Goal: Information Seeking & Learning: Compare options

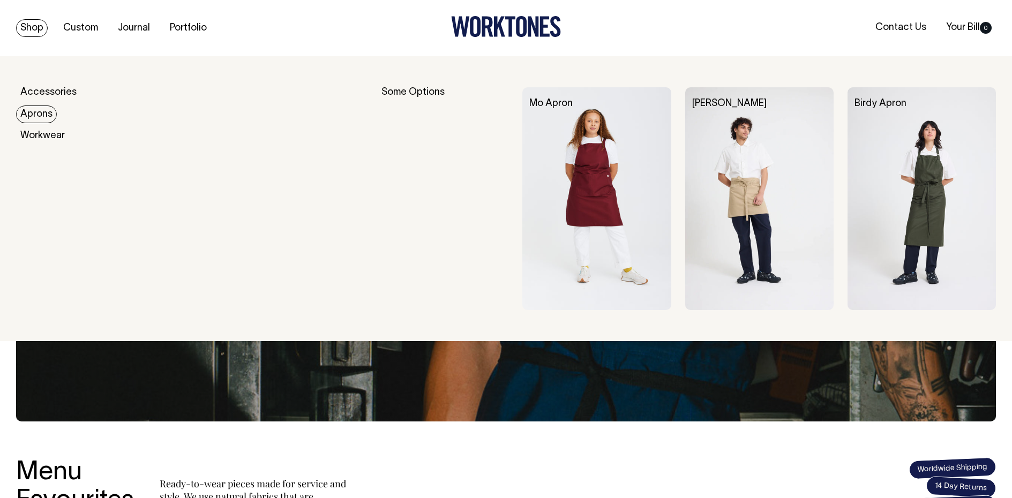
click at [44, 115] on link "Aprons" at bounding box center [36, 115] width 41 height 18
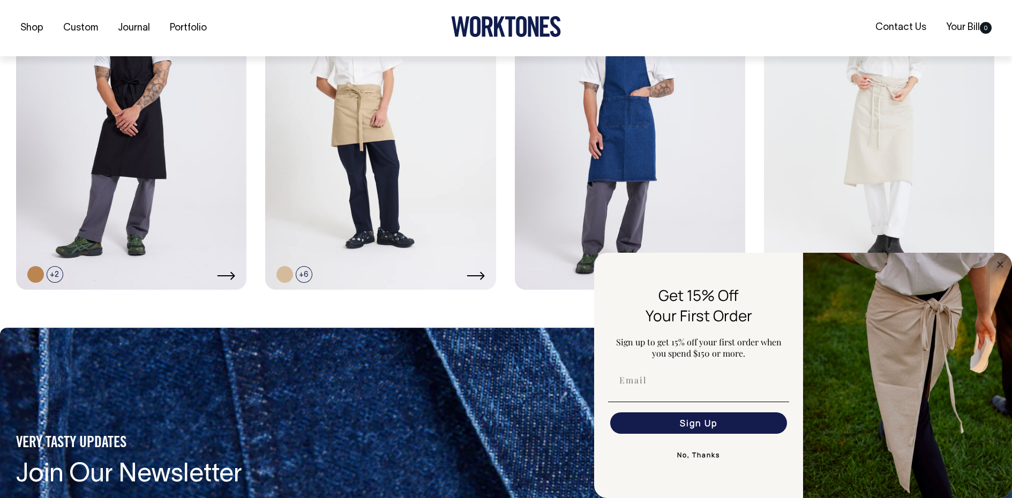
scroll to position [750, 0]
click at [916, 197] on link at bounding box center [879, 117] width 230 height 346
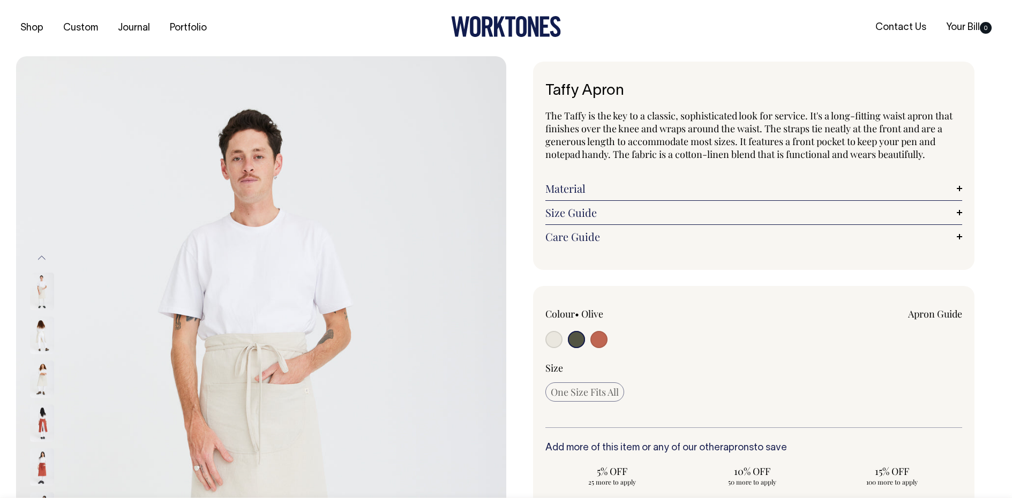
click at [604, 343] on input "radio" at bounding box center [598, 339] width 17 height 17
radio input "true"
select select "Rust"
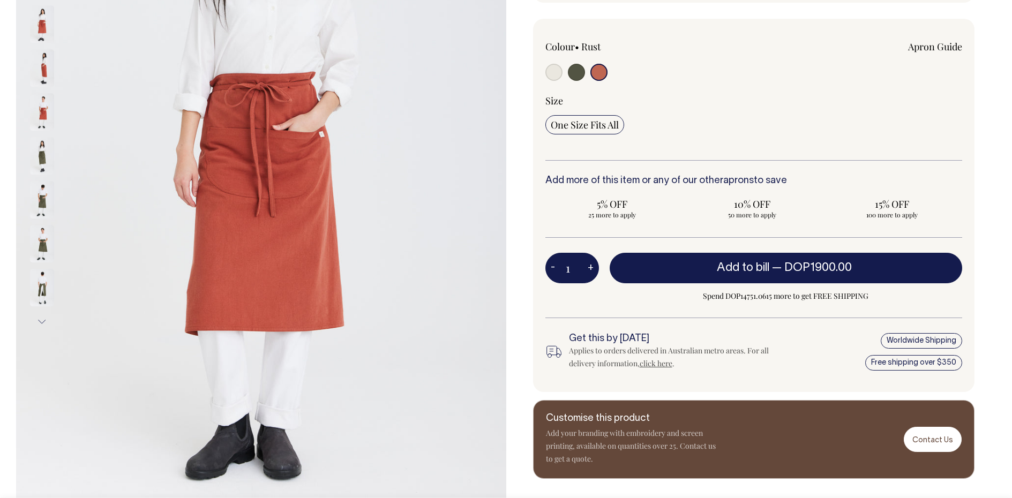
scroll to position [268, 0]
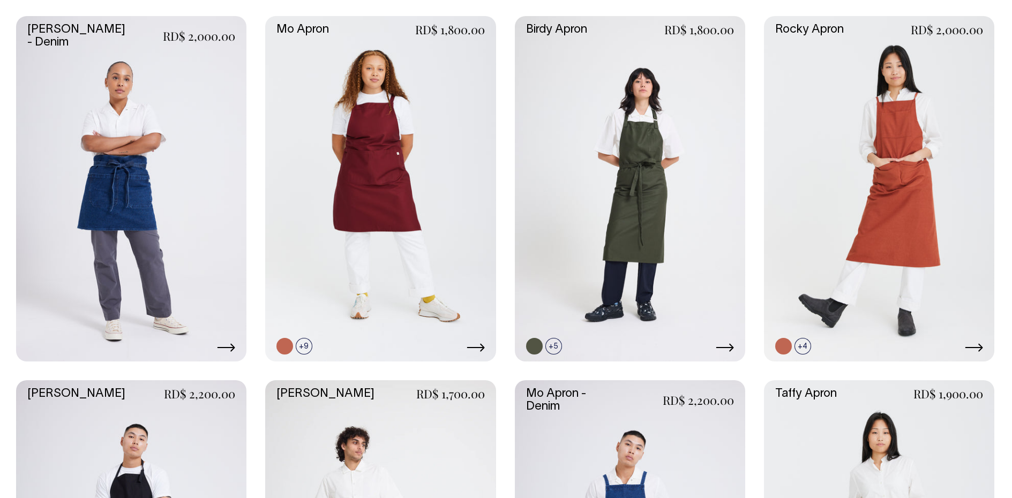
scroll to position [313, 0]
click at [415, 332] on link at bounding box center [419, 327] width 17 height 17
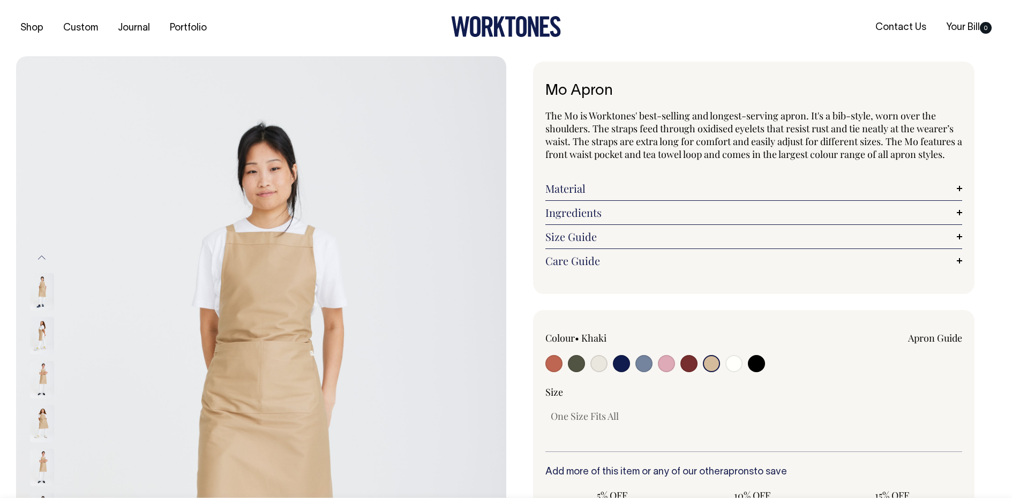
select select "Khaki"
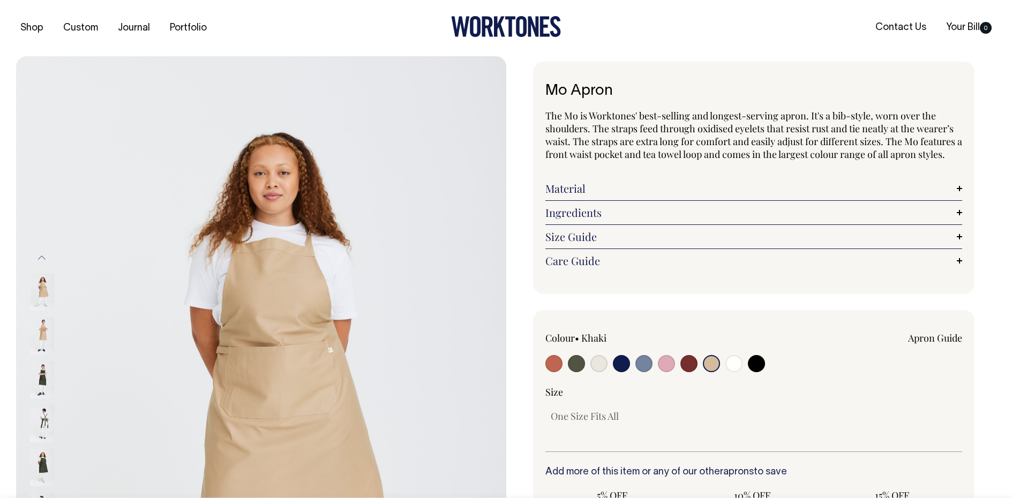
click at [44, 334] on img at bounding box center [42, 336] width 24 height 38
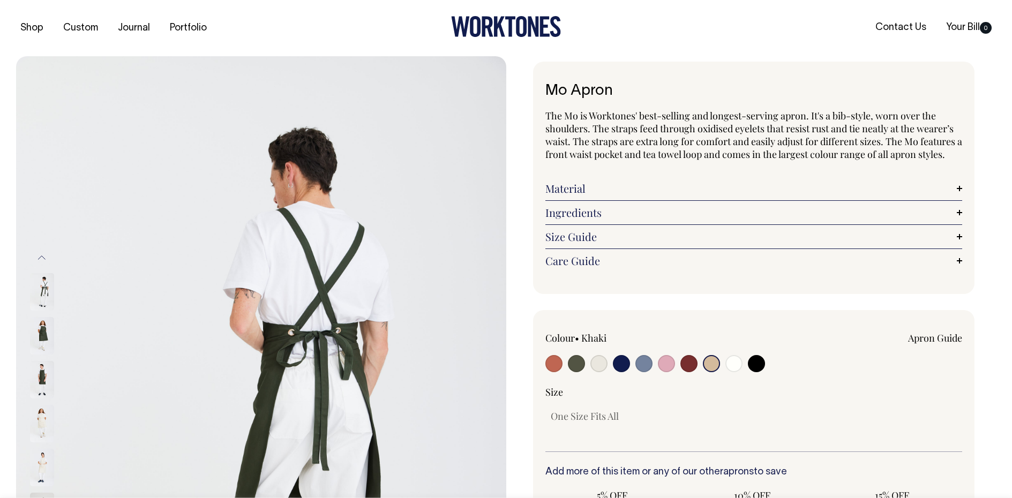
click at [710, 365] on input "radio" at bounding box center [711, 363] width 17 height 17
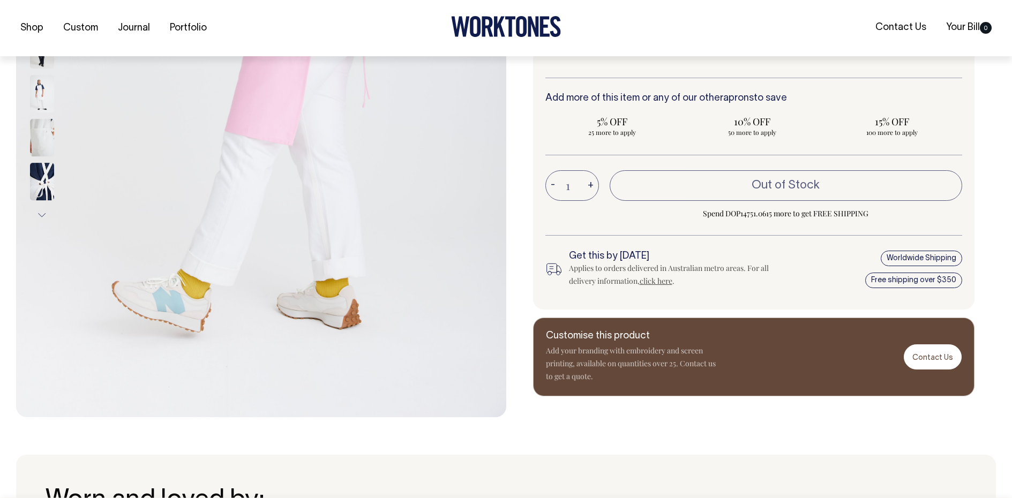
scroll to position [375, 0]
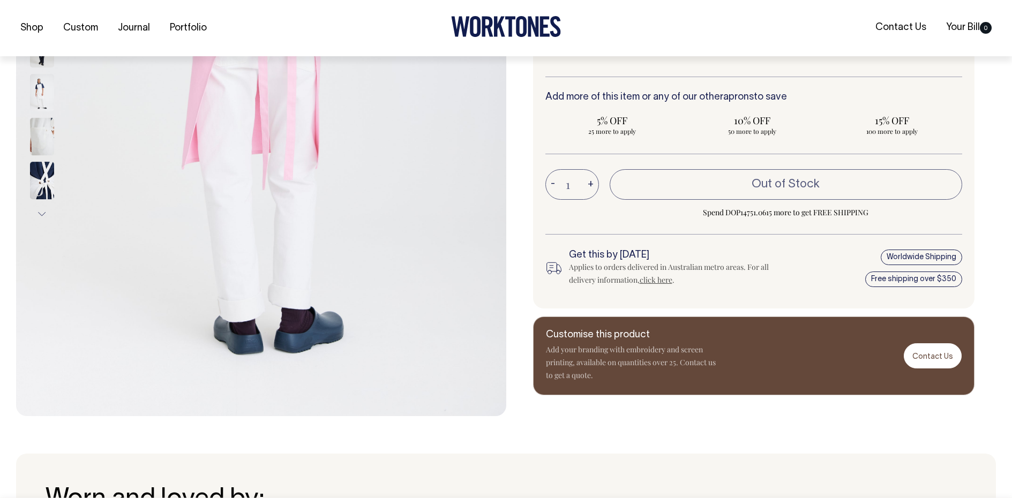
click at [41, 214] on button "Next" at bounding box center [42, 215] width 16 height 24
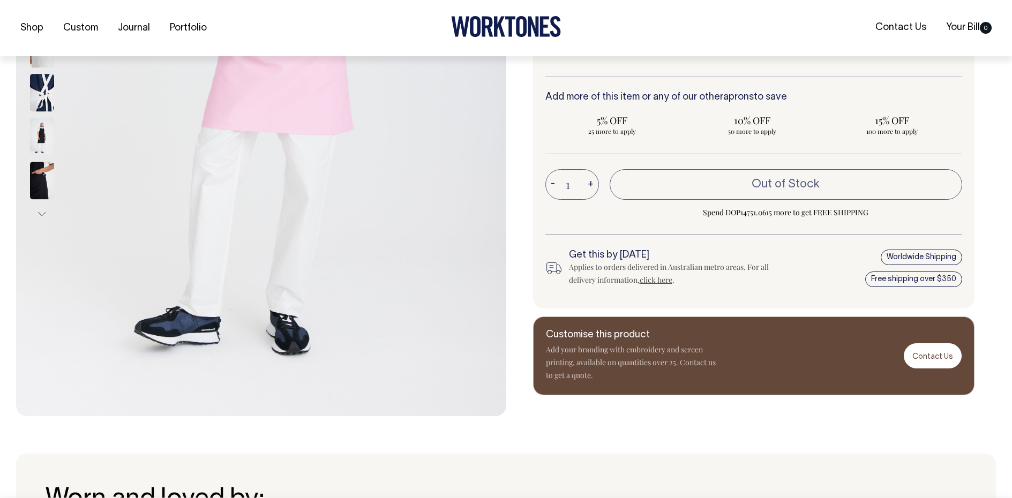
click at [41, 214] on button "Next" at bounding box center [42, 215] width 16 height 24
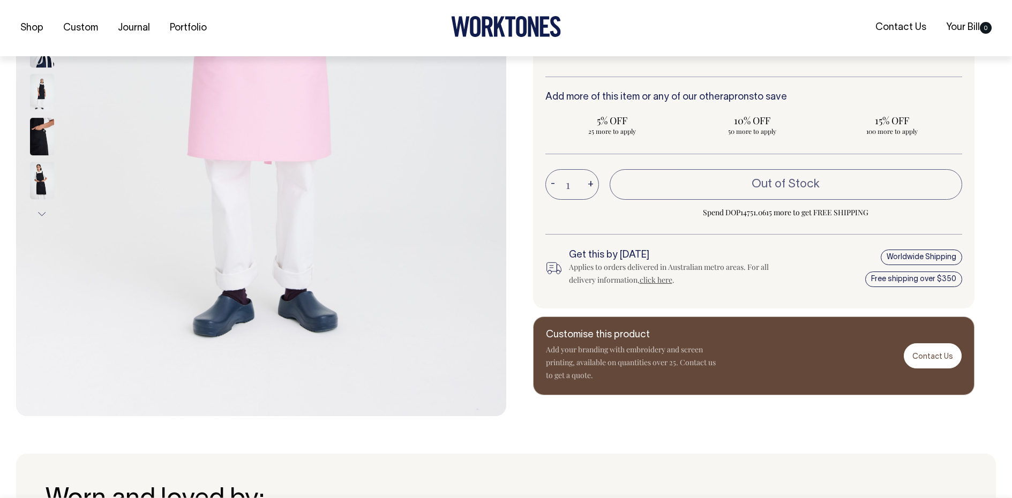
click at [41, 214] on button "Next" at bounding box center [42, 215] width 16 height 24
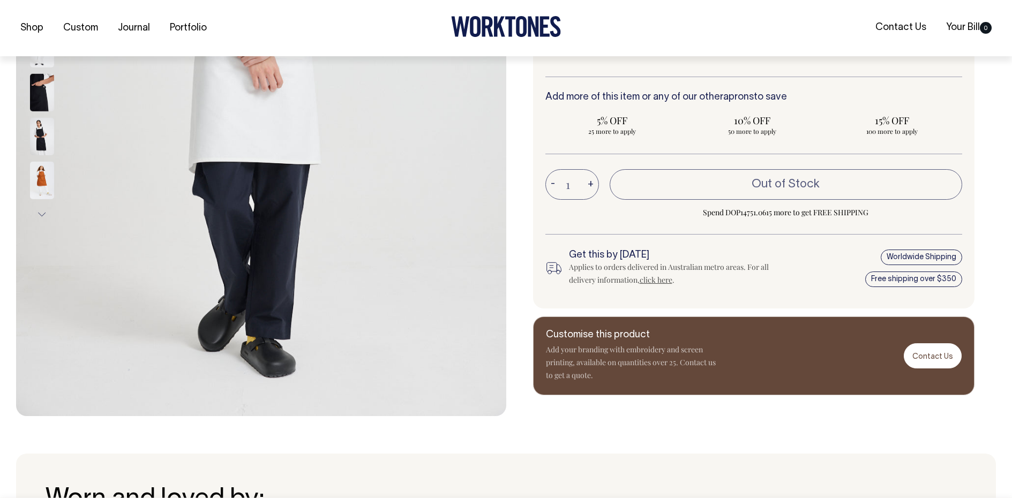
click at [41, 214] on button "Next" at bounding box center [42, 215] width 16 height 24
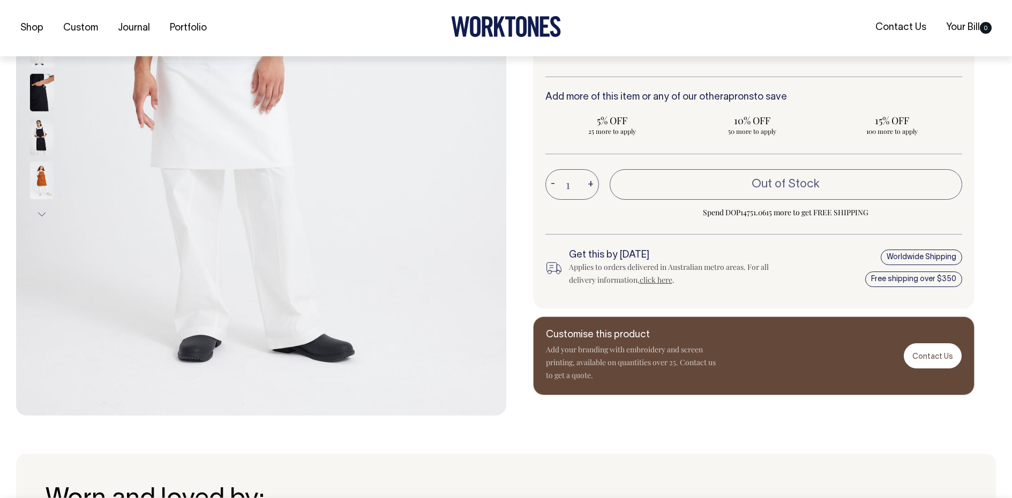
click at [41, 214] on button "Next" at bounding box center [42, 215] width 16 height 24
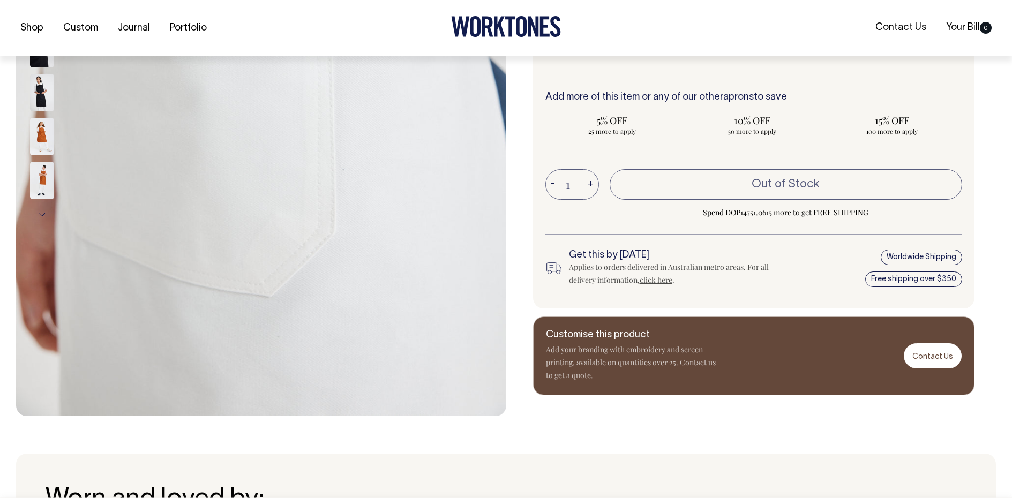
click at [41, 214] on button "Next" at bounding box center [42, 215] width 16 height 24
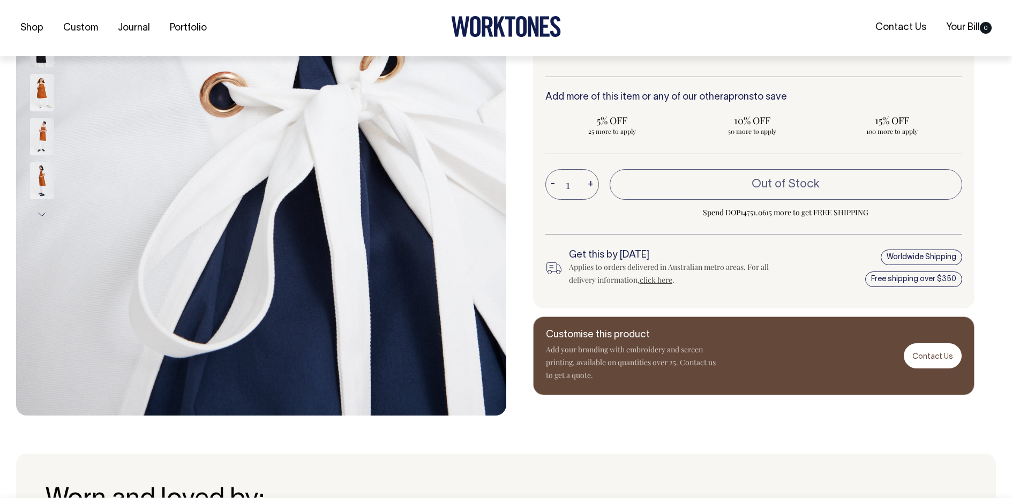
click at [41, 214] on button "Next" at bounding box center [42, 215] width 16 height 24
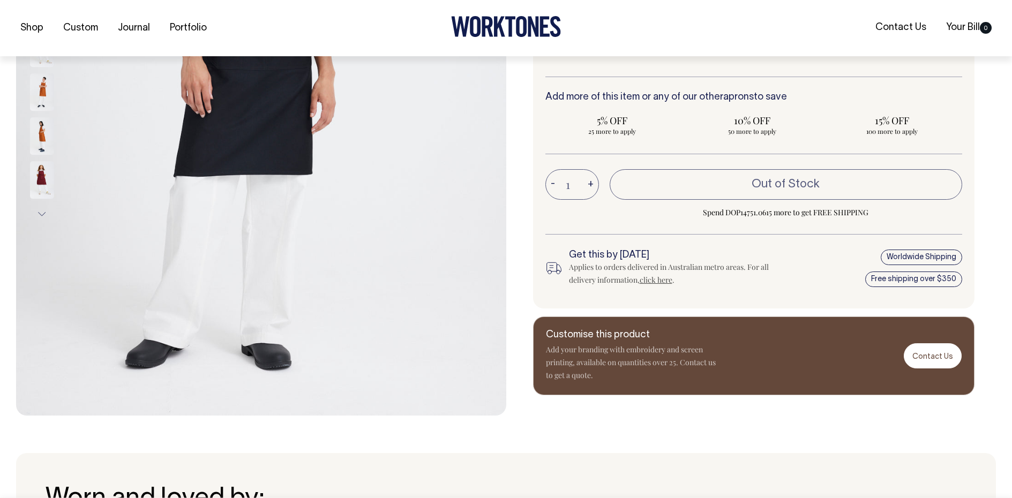
click at [41, 214] on button "Next" at bounding box center [42, 215] width 16 height 24
click at [42, 214] on button "Next" at bounding box center [42, 215] width 16 height 24
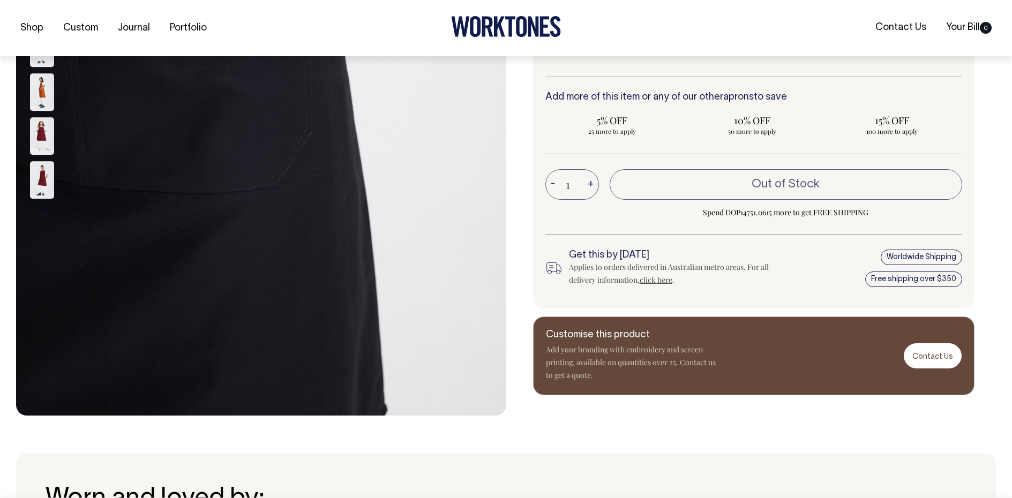
click at [42, 214] on button "Next" at bounding box center [42, 215] width 16 height 24
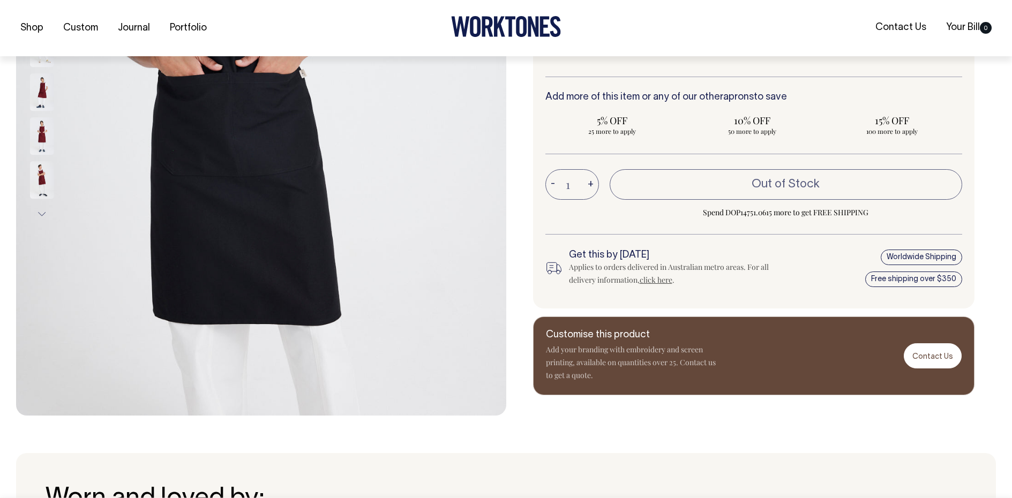
click at [42, 214] on button "Next" at bounding box center [42, 215] width 16 height 24
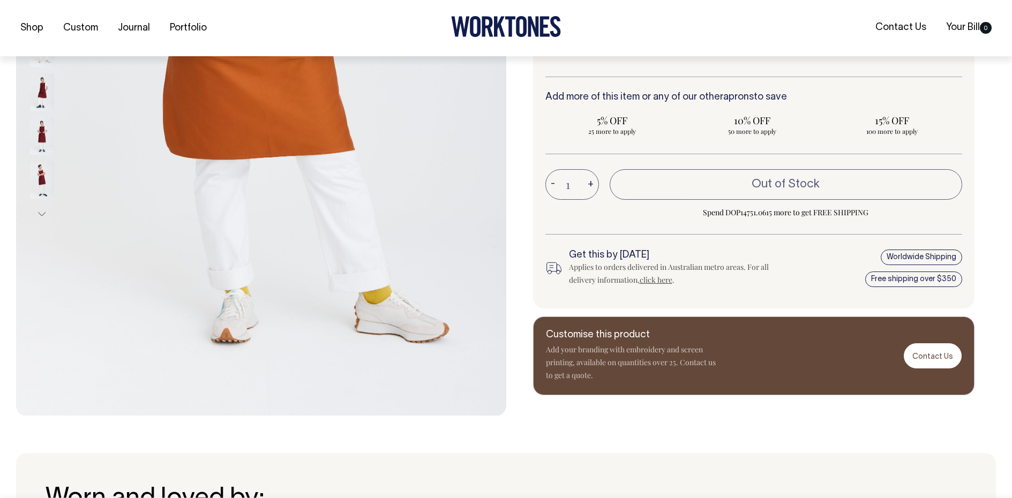
click at [42, 214] on button "Next" at bounding box center [42, 215] width 16 height 24
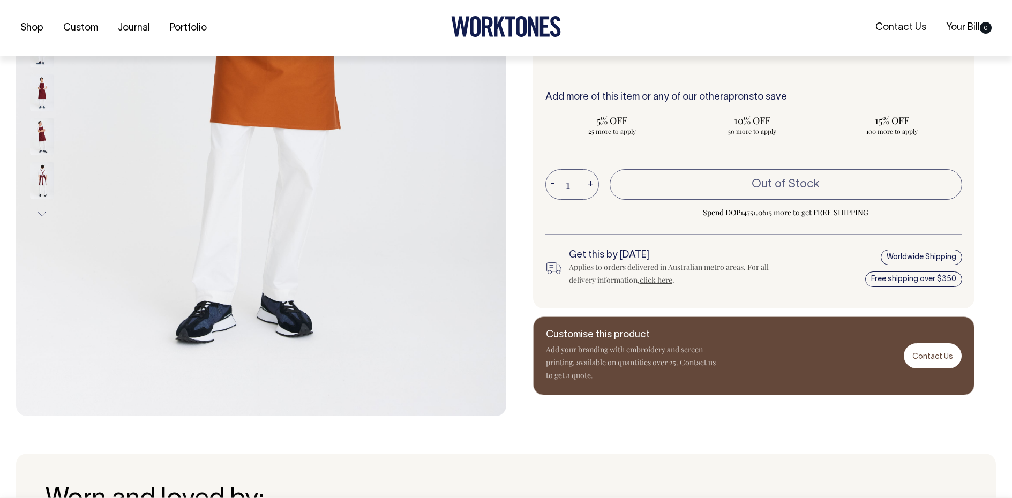
click at [42, 214] on button "Next" at bounding box center [42, 215] width 16 height 24
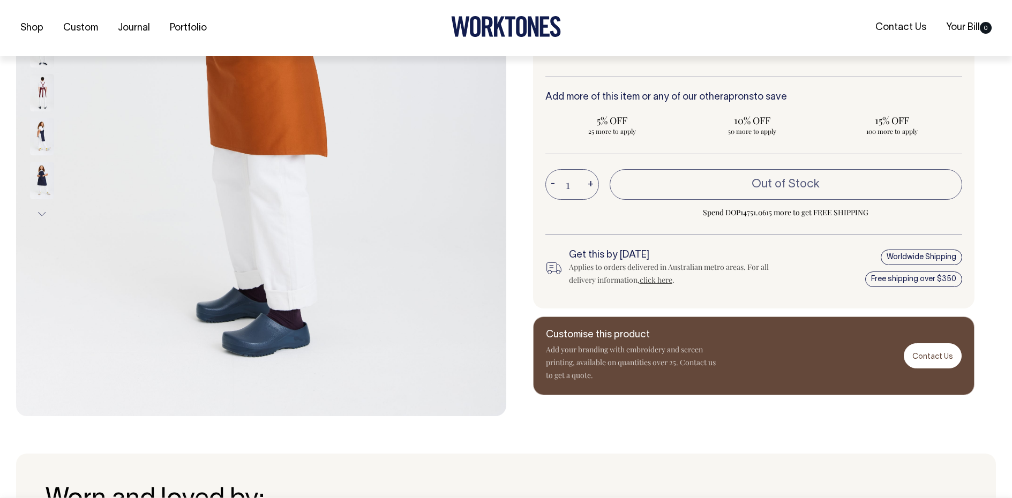
click at [42, 214] on button "Next" at bounding box center [42, 215] width 16 height 24
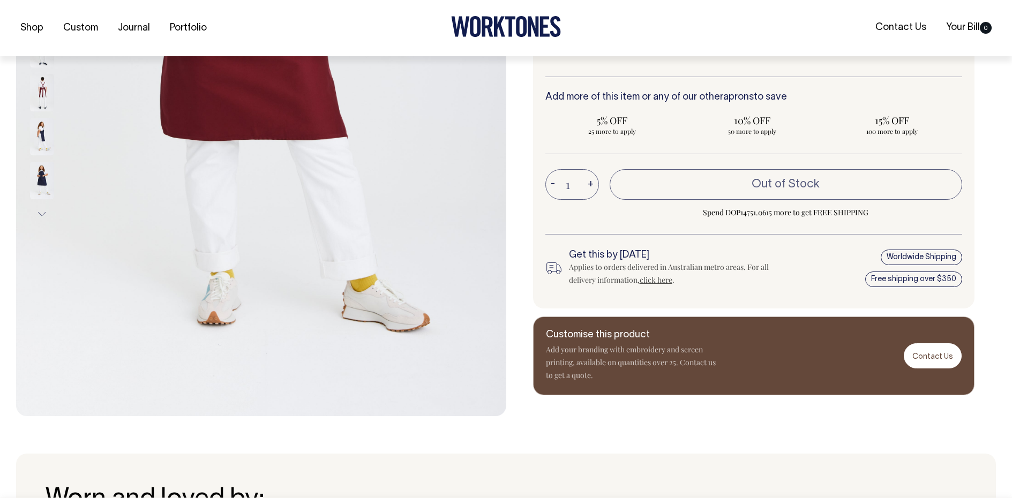
click at [42, 214] on button "Next" at bounding box center [42, 215] width 16 height 24
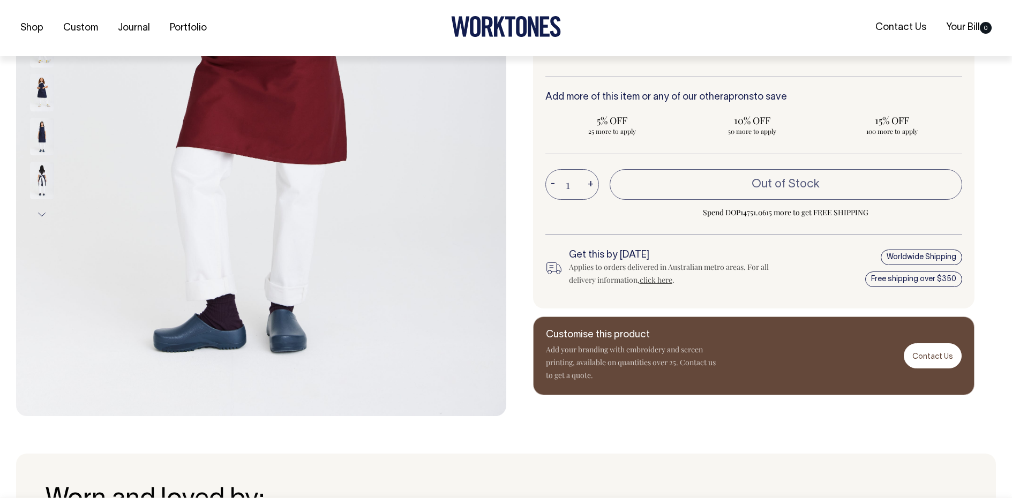
click at [42, 214] on button "Next" at bounding box center [42, 215] width 16 height 24
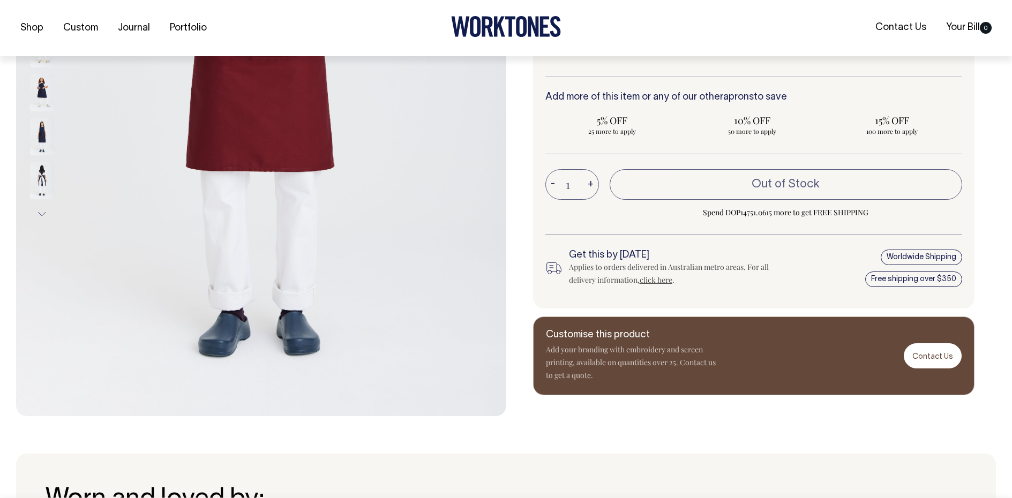
click at [42, 214] on button "Next" at bounding box center [42, 215] width 16 height 24
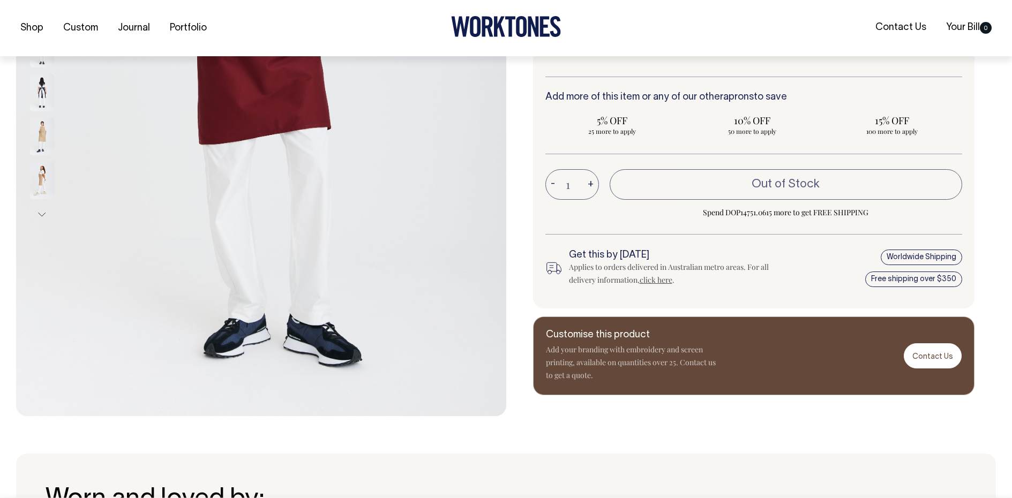
click at [42, 214] on button "Next" at bounding box center [42, 215] width 16 height 24
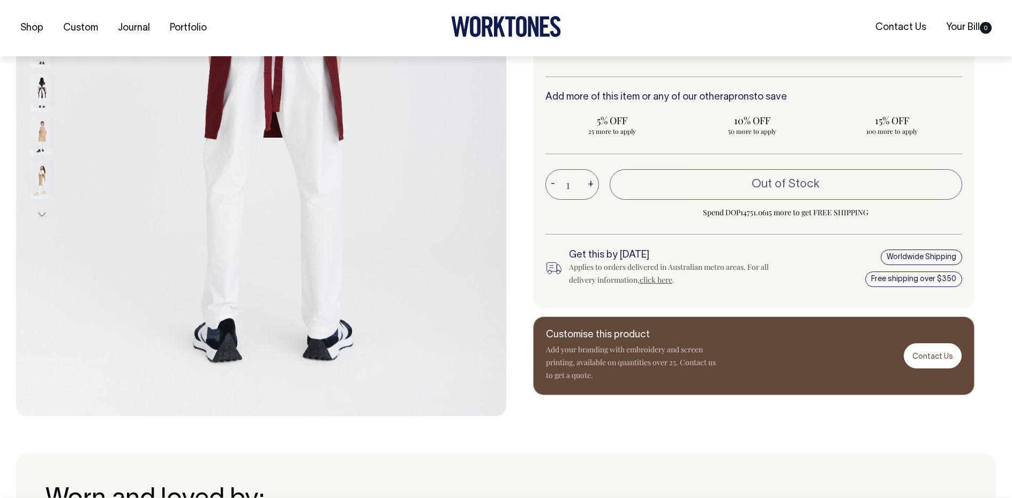
click at [42, 214] on button "Next" at bounding box center [42, 215] width 16 height 24
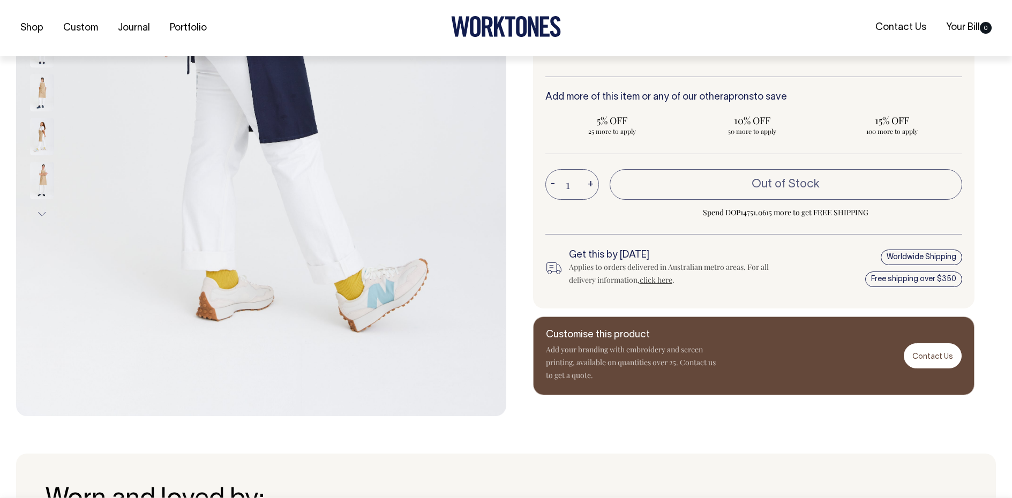
click at [48, 175] on img at bounding box center [42, 181] width 24 height 38
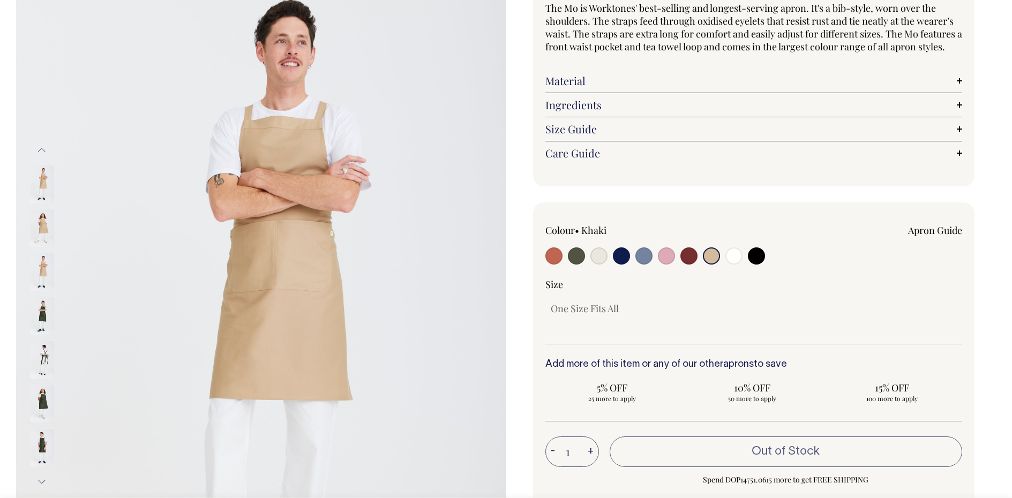
scroll to position [107, 0]
click at [41, 152] on button "Previous" at bounding box center [42, 151] width 16 height 24
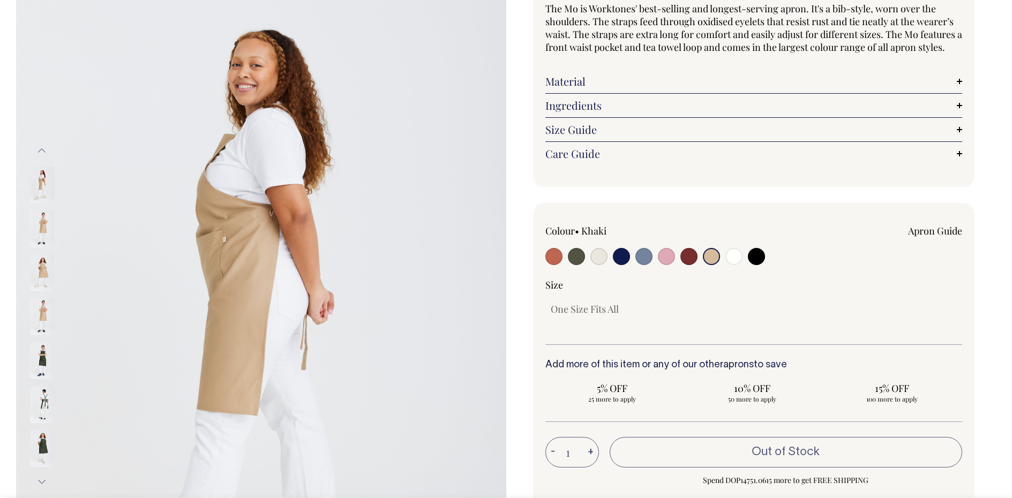
click at [39, 147] on button "Previous" at bounding box center [42, 151] width 16 height 24
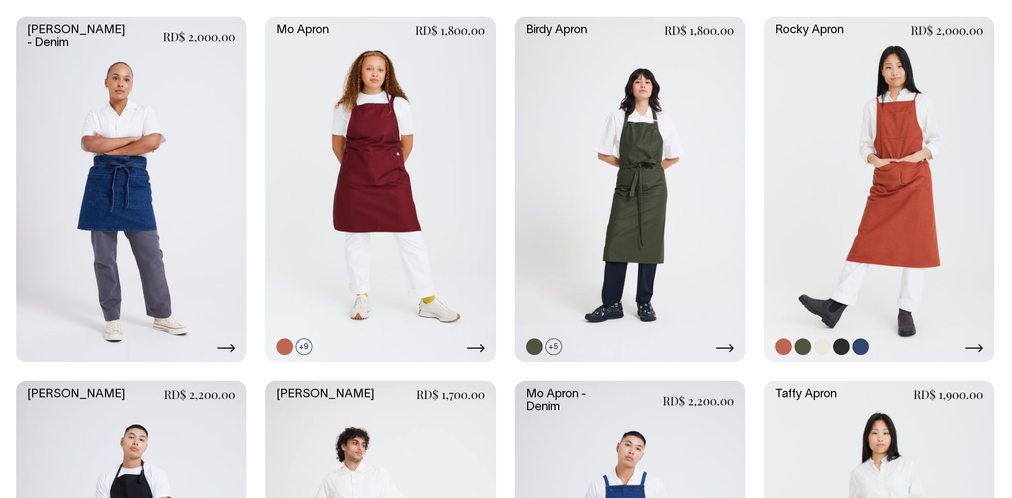
click at [973, 349] on icon at bounding box center [974, 348] width 18 height 8
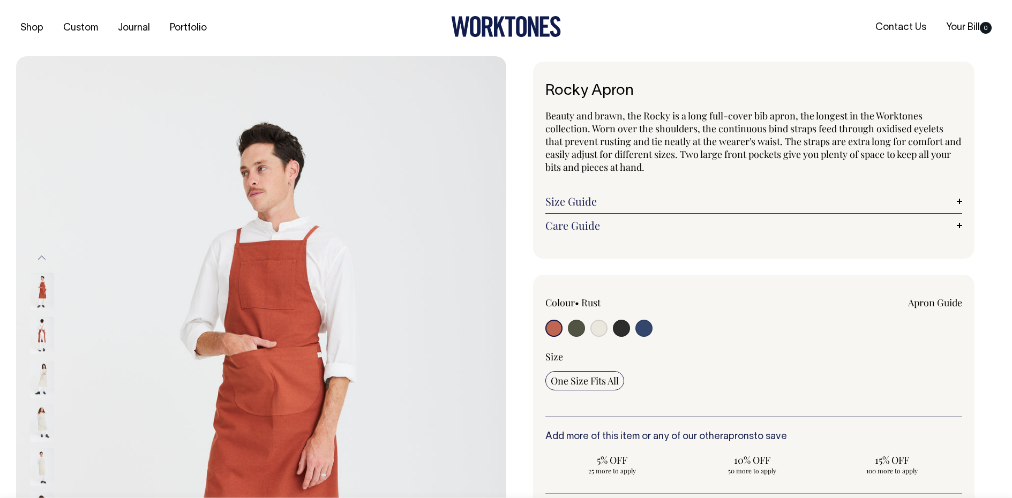
click at [40, 336] on img at bounding box center [42, 336] width 24 height 38
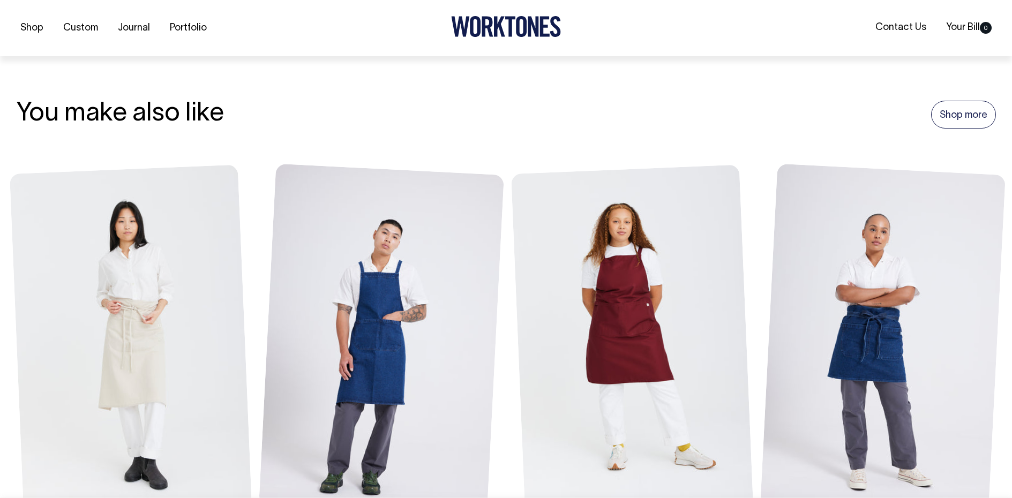
scroll to position [1179, 0]
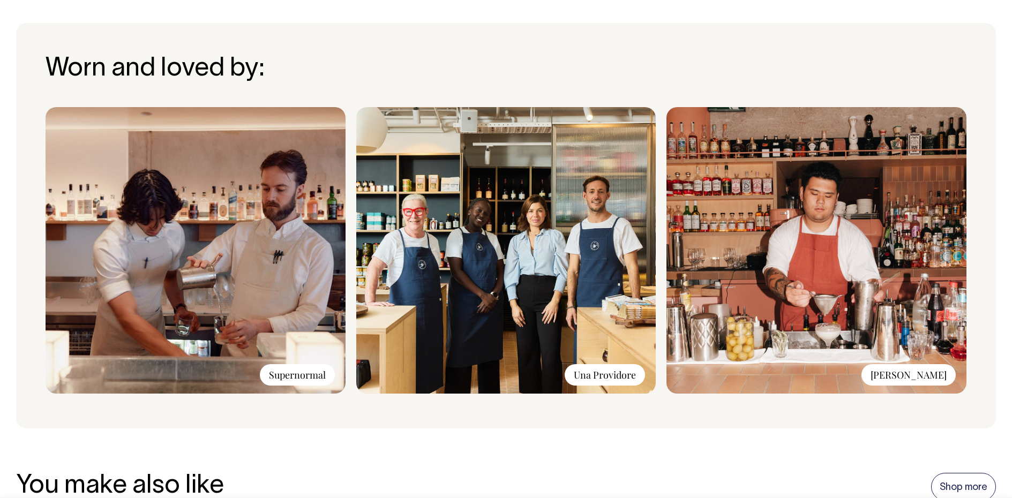
click at [528, 228] on img at bounding box center [506, 250] width 300 height 287
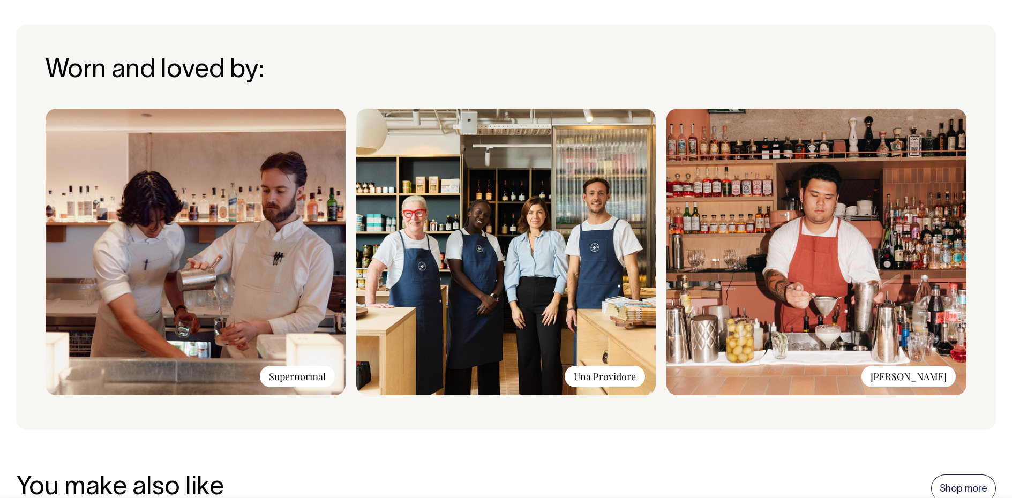
scroll to position [804, 0]
click at [594, 372] on div "Una Providore" at bounding box center [605, 376] width 80 height 21
click at [542, 263] on img at bounding box center [506, 252] width 300 height 287
click at [526, 240] on img at bounding box center [506, 252] width 300 height 287
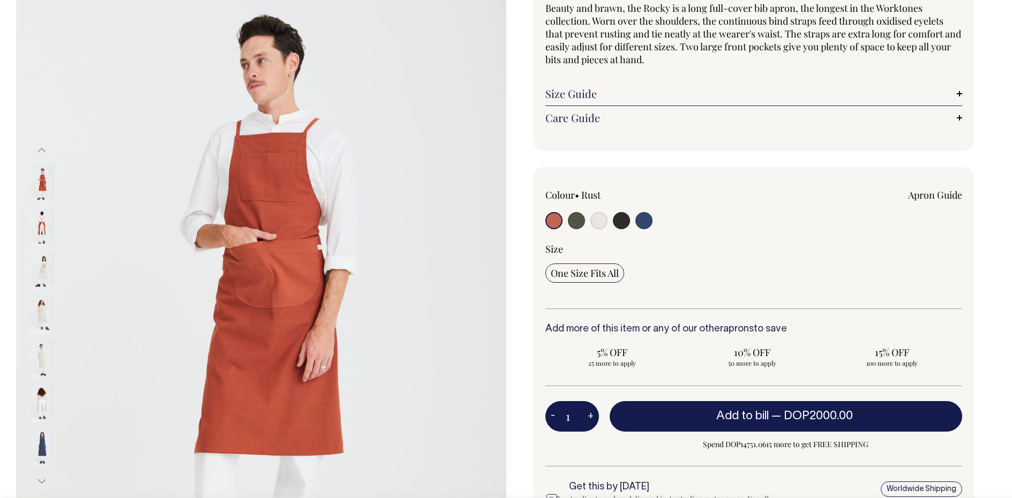
scroll to position [107, 0]
click at [43, 273] on img at bounding box center [42, 273] width 24 height 38
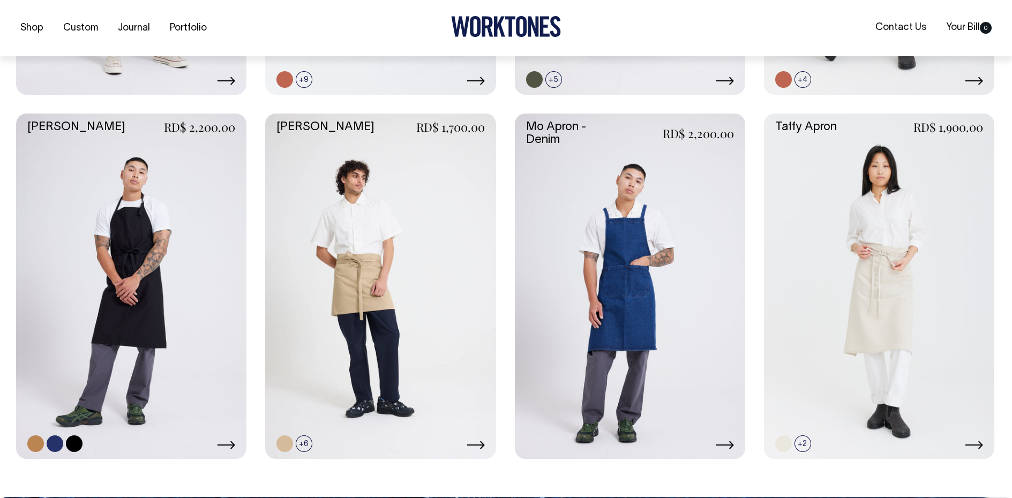
scroll to position [581, 0]
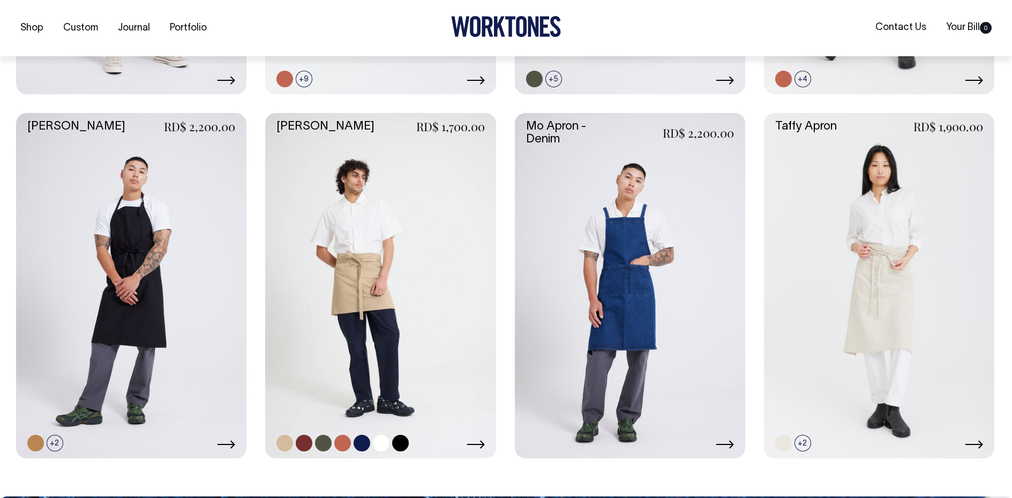
drag, startPoint x: 404, startPoint y: 442, endPoint x: 402, endPoint y: 286, distance: 156.4
click at [404, 442] on link at bounding box center [400, 443] width 17 height 17
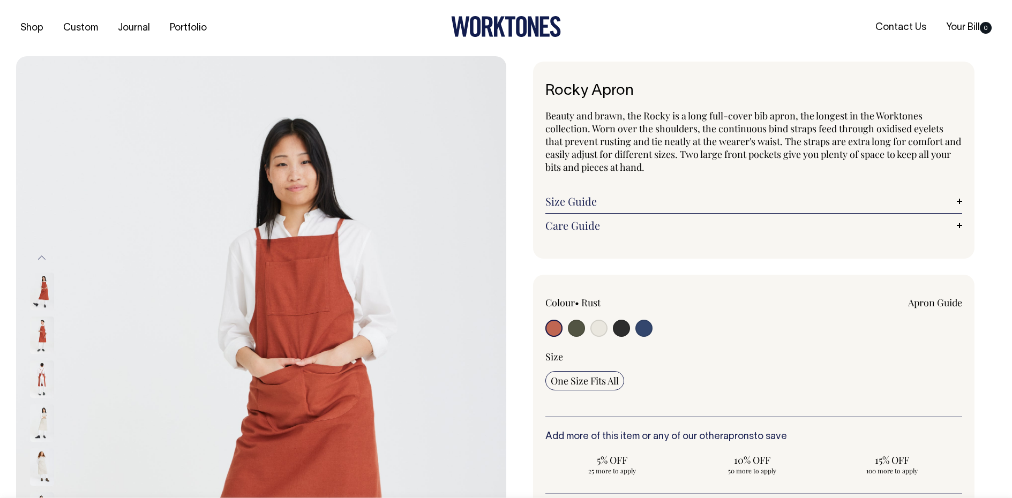
click at [619, 332] on input "radio" at bounding box center [621, 328] width 17 height 17
radio input "true"
select select "Charcoal"
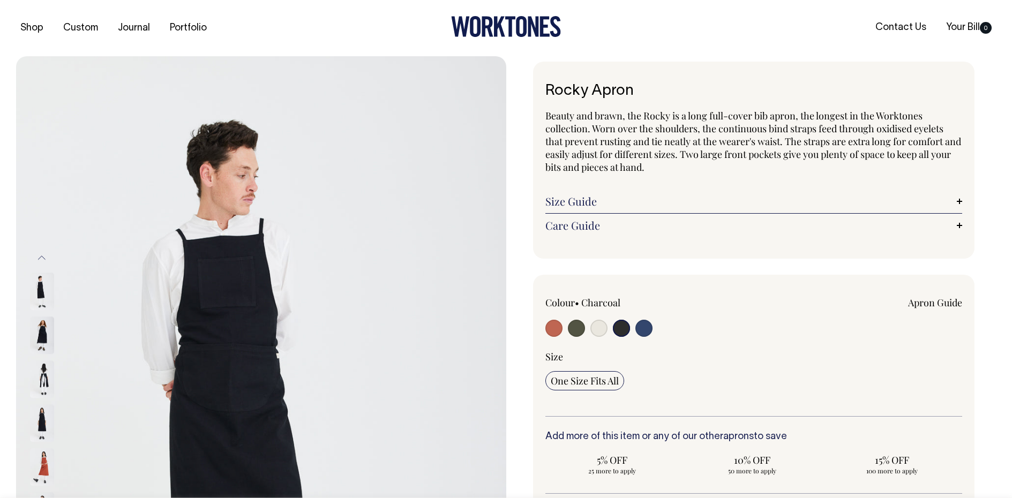
click at [858, 298] on div "Apron Guide" at bounding box center [837, 302] width 250 height 13
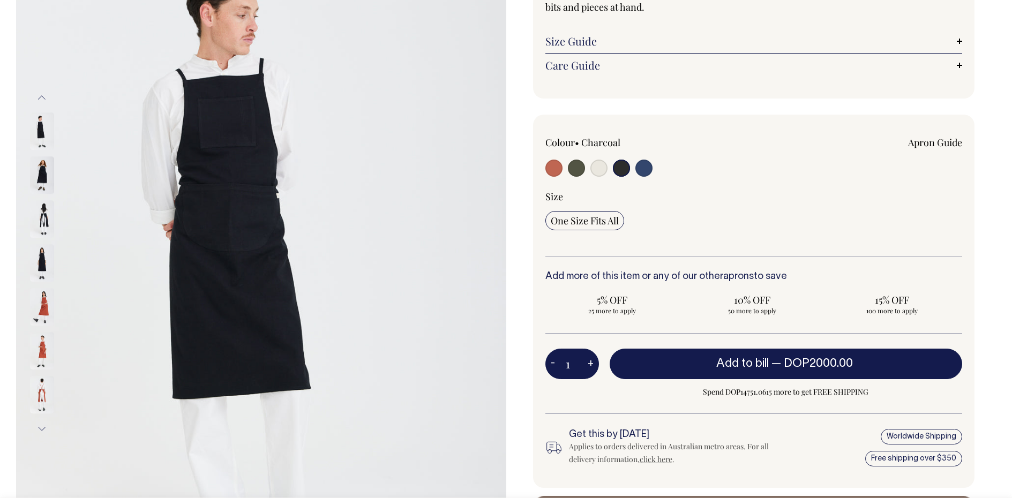
scroll to position [161, 0]
click at [44, 221] on img at bounding box center [42, 219] width 24 height 38
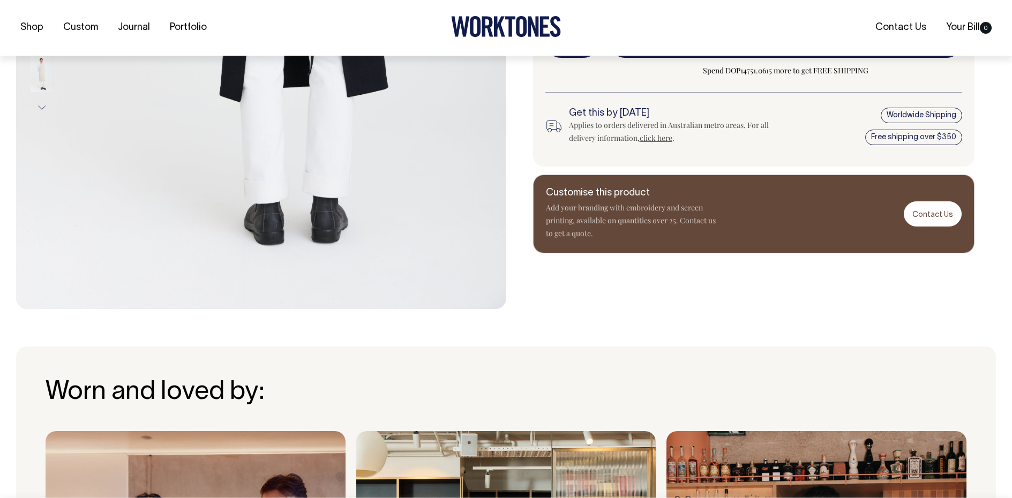
scroll to position [482, 0]
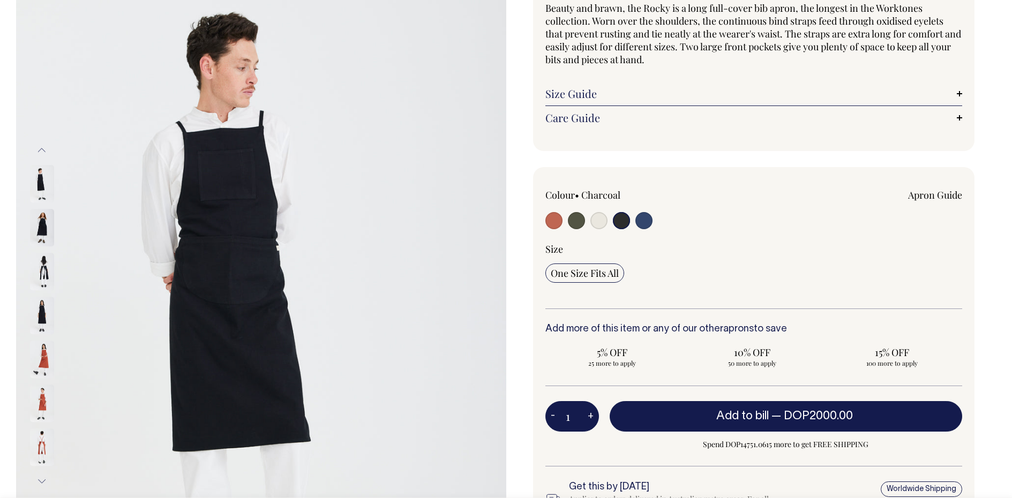
scroll to position [107, 0]
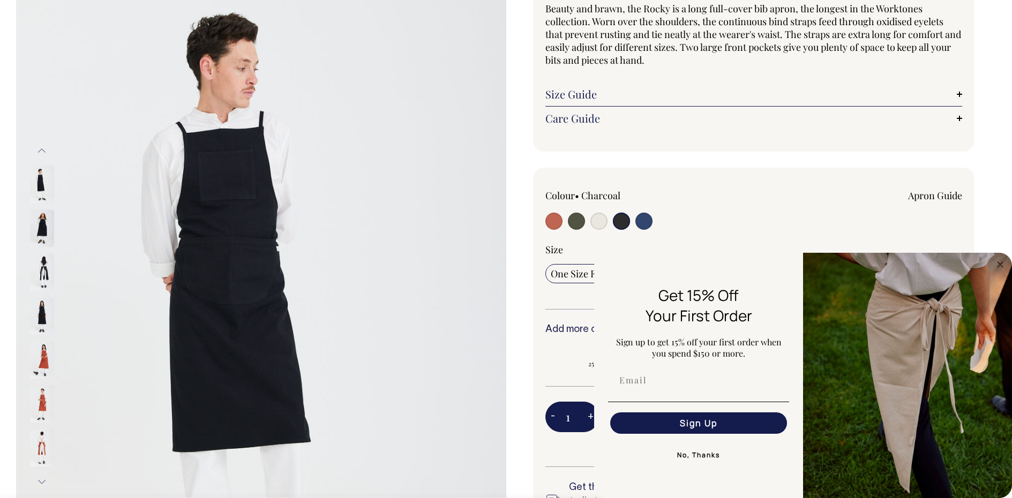
click at [38, 314] on img at bounding box center [42, 317] width 24 height 38
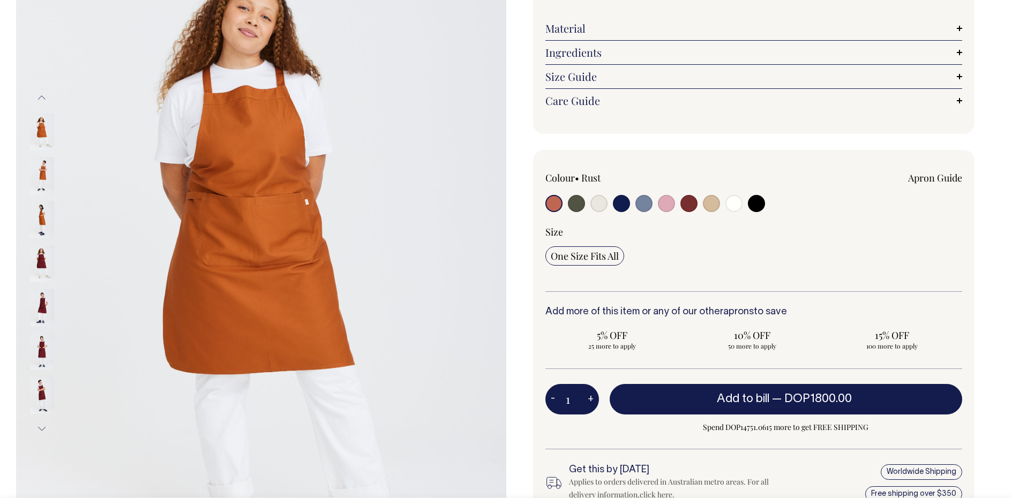
scroll to position [161, 0]
click at [689, 206] on input "radio" at bounding box center [688, 202] width 17 height 17
radio input "true"
select select "Burgundy"
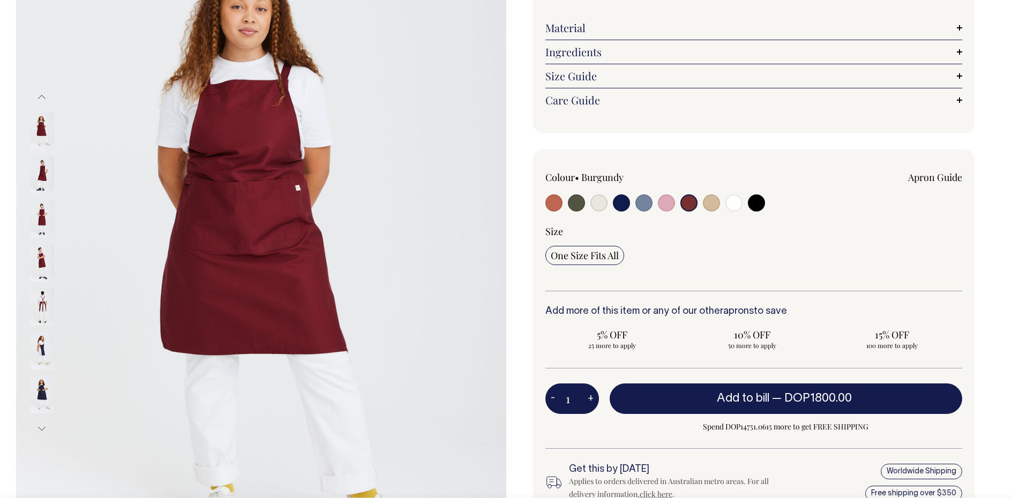
click at [716, 206] on input "radio" at bounding box center [711, 202] width 17 height 17
radio input "true"
radio input "false"
select select "Khaki"
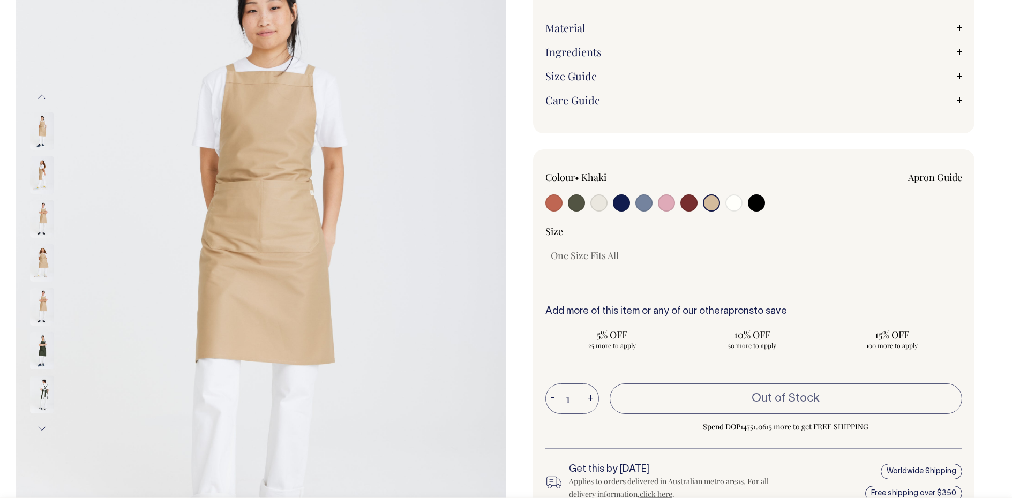
click at [758, 204] on input "radio" at bounding box center [756, 202] width 17 height 17
radio input "true"
select select "Black"
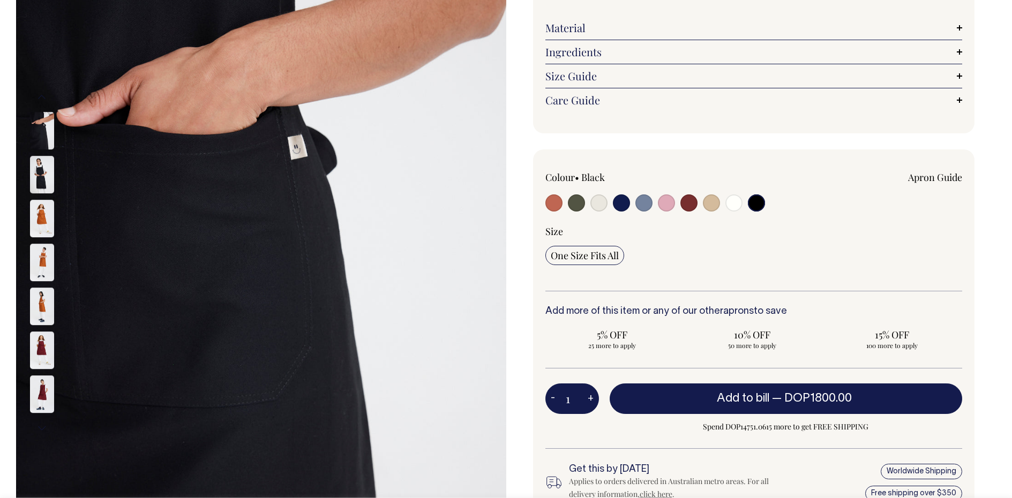
click at [36, 176] on img at bounding box center [42, 175] width 24 height 38
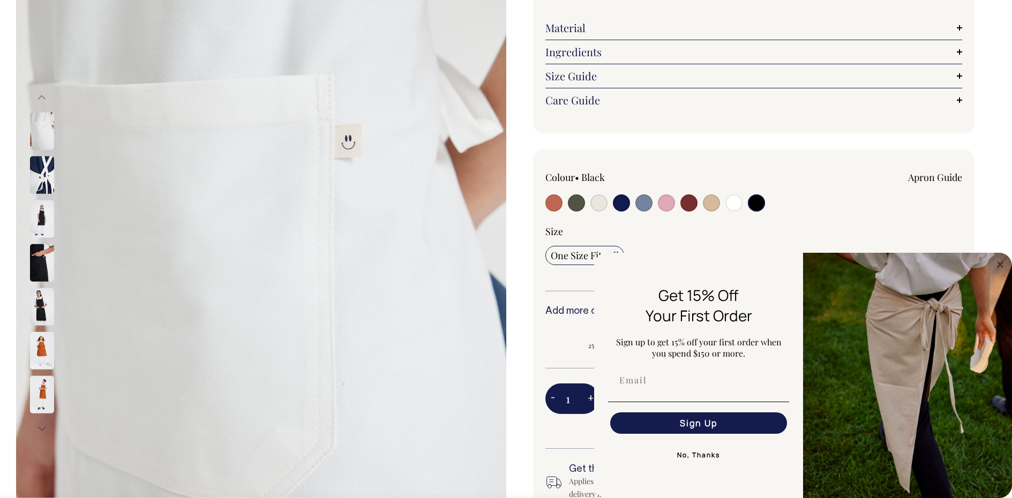
click at [40, 226] on img at bounding box center [42, 219] width 24 height 38
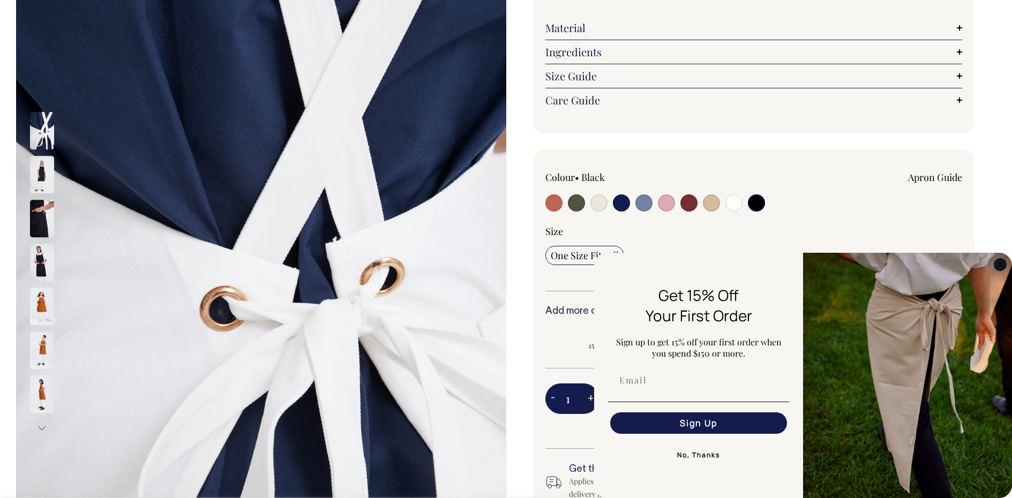
click at [1002, 266] on icon "Close dialog" at bounding box center [1000, 264] width 5 height 5
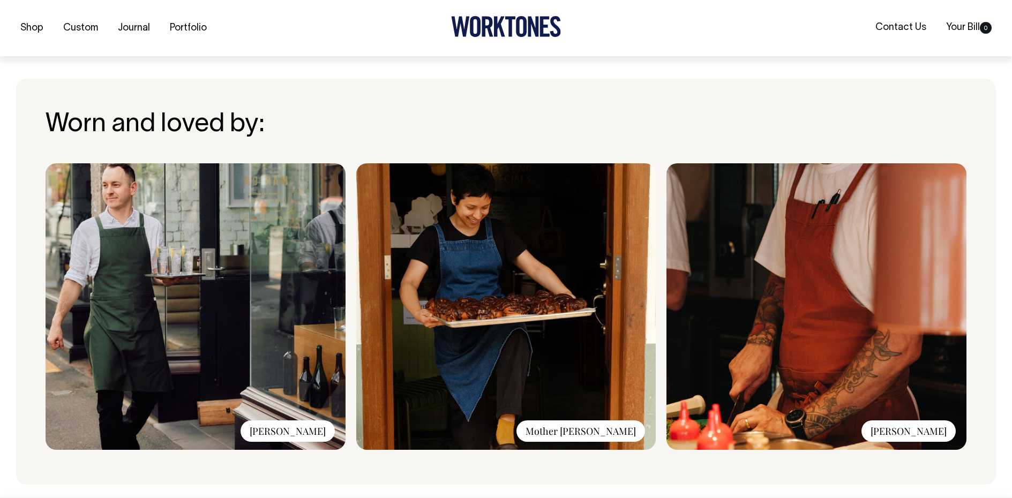
scroll to position [750, 0]
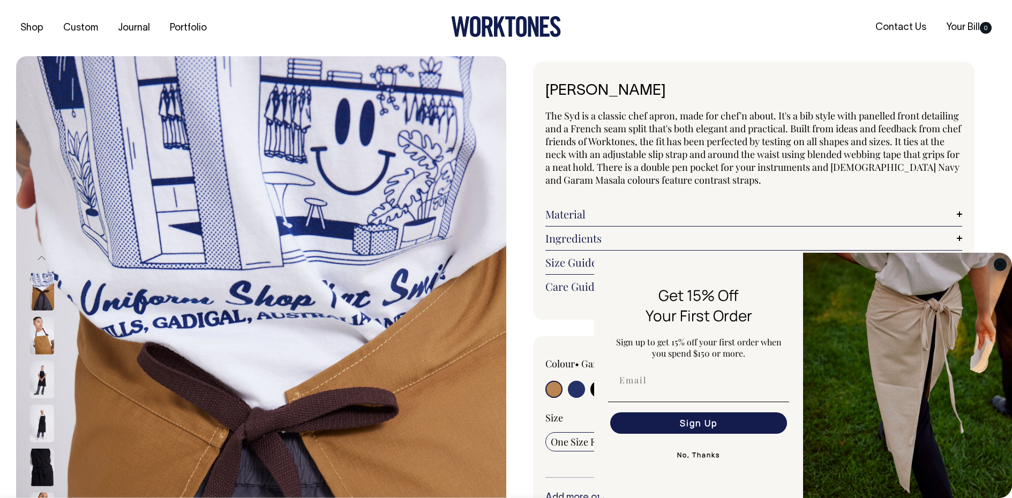
click at [1002, 264] on circle "Close dialog" at bounding box center [1000, 264] width 12 height 12
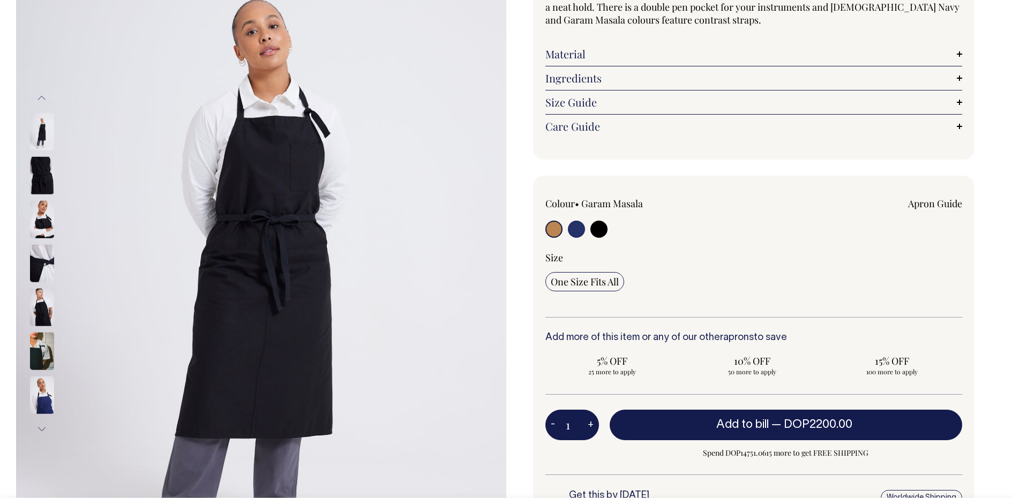
scroll to position [161, 0]
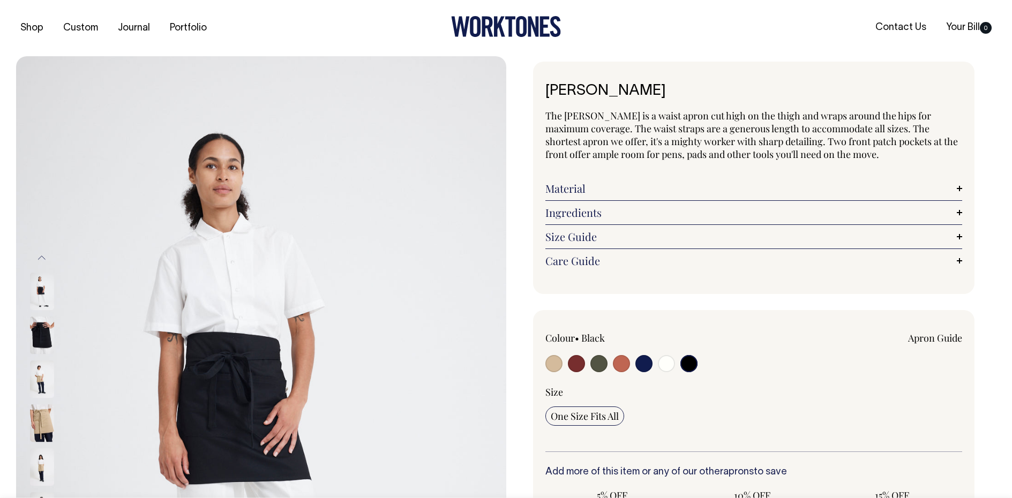
select select "Black"
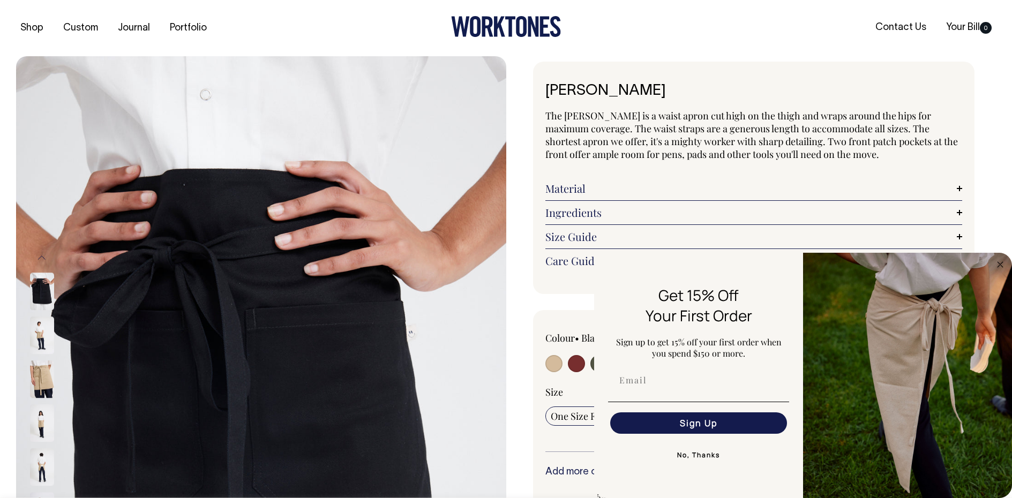
click at [9, 142] on div "Previous Next" at bounding box center [506, 423] width 1012 height 735
click at [42, 291] on img at bounding box center [42, 292] width 24 height 38
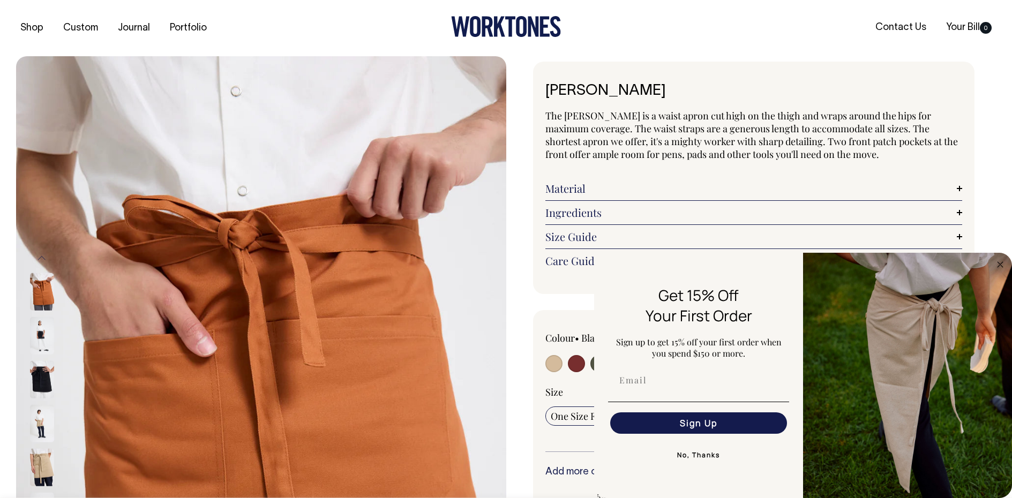
click at [36, 329] on img at bounding box center [42, 336] width 24 height 38
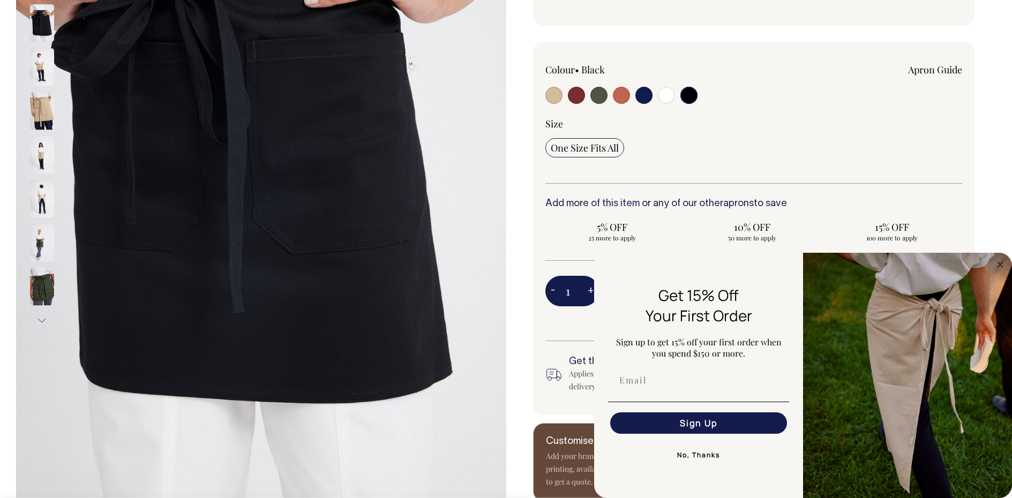
scroll to position [268, 0]
click at [40, 203] on img at bounding box center [42, 200] width 24 height 38
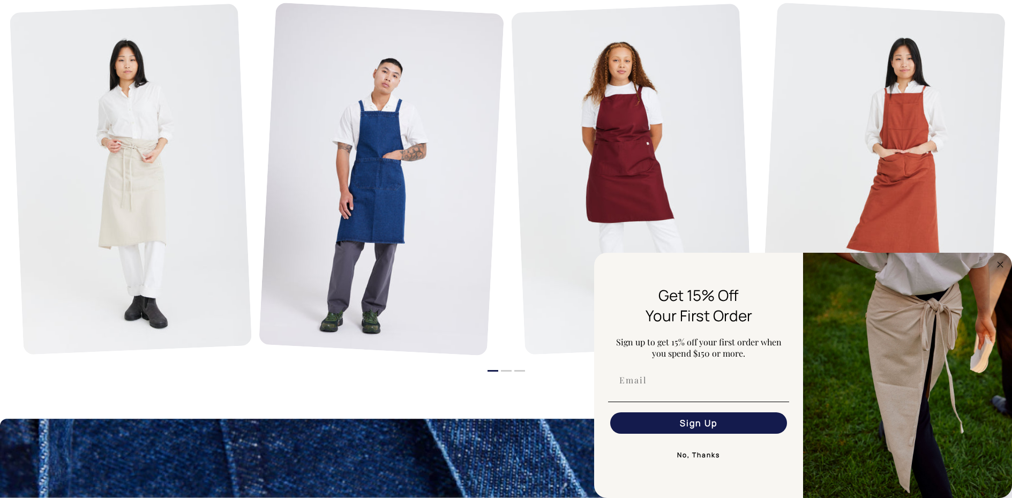
scroll to position [1339, 0]
